Goal: Transaction & Acquisition: Purchase product/service

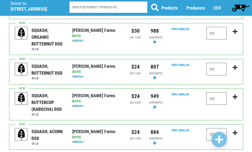
scroll to position [327, 0]
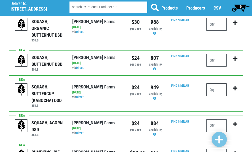
click at [222, 84] on input "number" at bounding box center [216, 90] width 20 height 13
type input "1"
click at [235, 86] on icon "submit" at bounding box center [234, 89] width 5 height 6
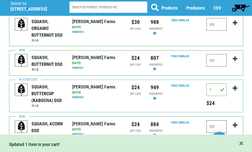
click at [217, 121] on input "number" at bounding box center [216, 127] width 20 height 13
type input "2"
click at [235, 123] on icon "submit" at bounding box center [234, 126] width 5 height 6
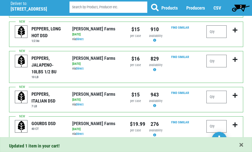
scroll to position [591, 0]
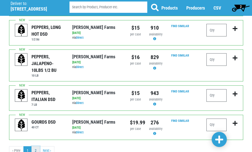
click at [35, 146] on link "2" at bounding box center [35, 150] width 8 height 9
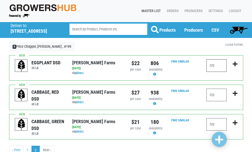
click at [211, 64] on input "number" at bounding box center [216, 65] width 20 height 13
click at [215, 121] on input "number" at bounding box center [216, 124] width 20 height 13
type input "5"
click at [234, 124] on icon "submit" at bounding box center [234, 123] width 5 height 6
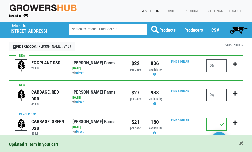
click at [214, 94] on input "number" at bounding box center [216, 95] width 20 height 13
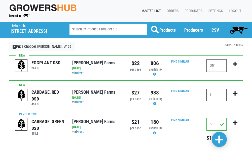
type input "1"
click at [234, 94] on icon "submit" at bounding box center [234, 94] width 5 height 6
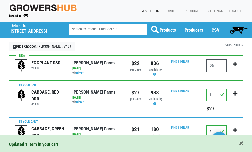
click at [236, 28] on span "4" at bounding box center [238, 30] width 22 height 10
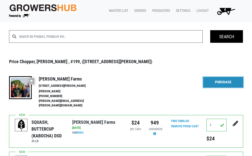
click at [222, 80] on link "Purchase" at bounding box center [223, 82] width 40 height 11
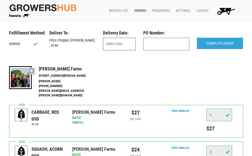
click at [117, 45] on input "text" at bounding box center [119, 44] width 33 height 13
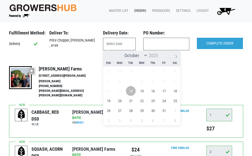
click at [133, 90] on span "14" at bounding box center [131, 91] width 10 height 10
type input "[DATE]"
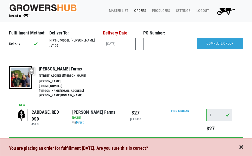
click at [242, 148] on span "button" at bounding box center [241, 148] width 4 height 6
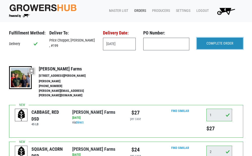
click at [217, 42] on input "COMPLETE ORDER" at bounding box center [220, 44] width 46 height 12
